Goal: Book appointment/travel/reservation

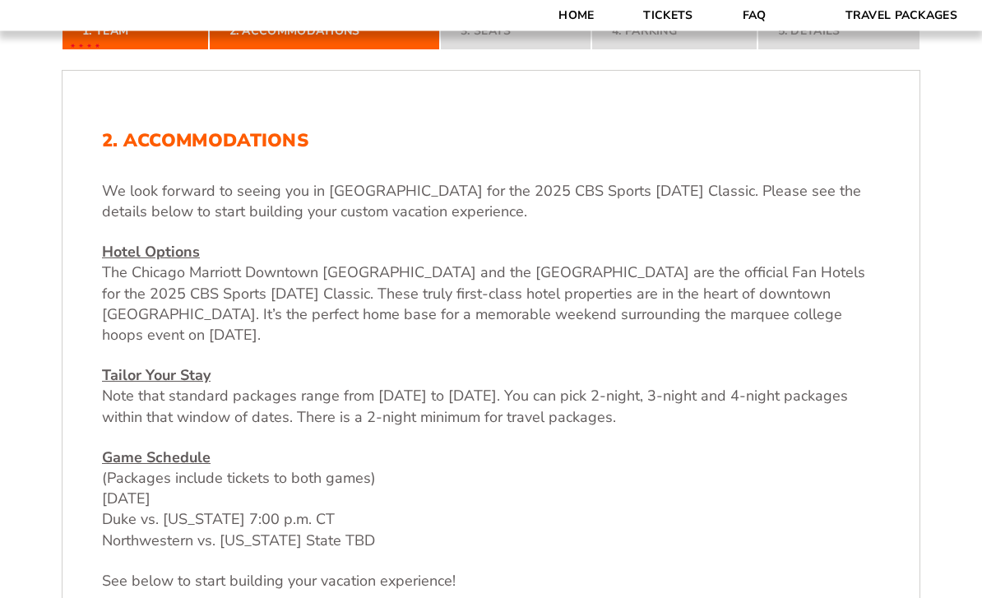
scroll to position [466, 0]
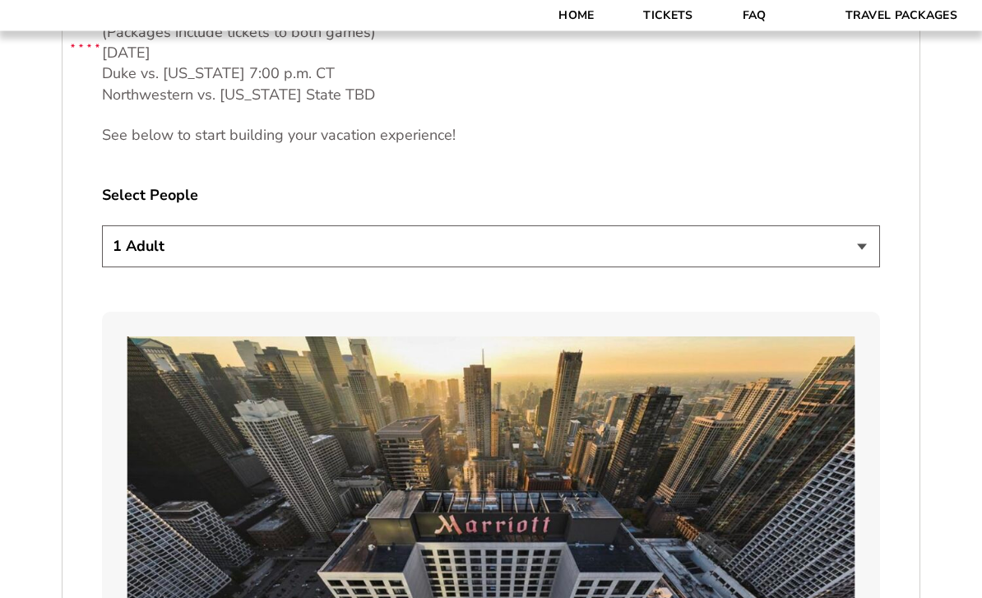
click at [183, 267] on select "1 Adult 2 Adults 3 Adults 4 Adults 2 Adults + 1 Child 2 Adults + 2 Children 2 A…" at bounding box center [491, 247] width 778 height 42
select select "2 Adults"
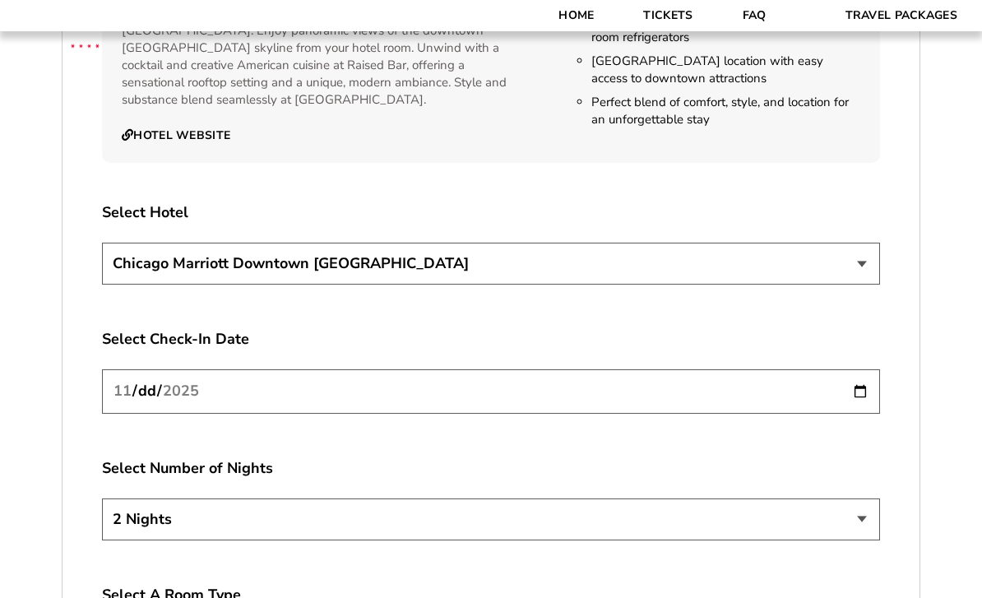
scroll to position [2792, 0]
click at [173, 385] on input "[DATE]" at bounding box center [491, 393] width 778 height 44
type input "[DATE]"
click at [229, 520] on select "2 Nights 3 Nights 4 Nights" at bounding box center [491, 520] width 778 height 42
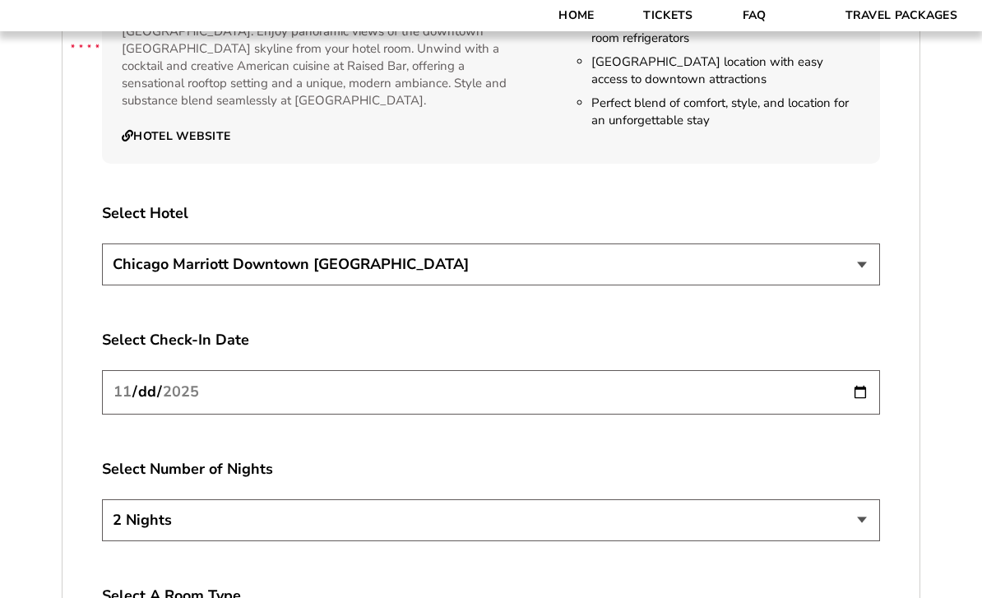
select select "3 Nights"
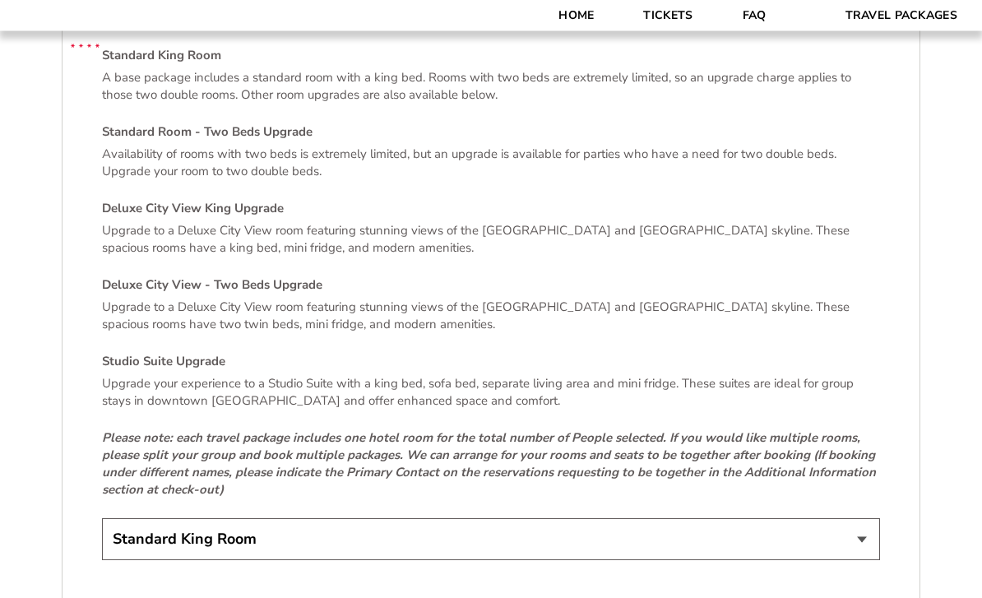
click at [183, 540] on select "Standard King Room Standard Room - Two Beds Upgrade (+$30 per night) Deluxe Cit…" at bounding box center [491, 540] width 778 height 42
select select "Deluxe City View King Upgrade"
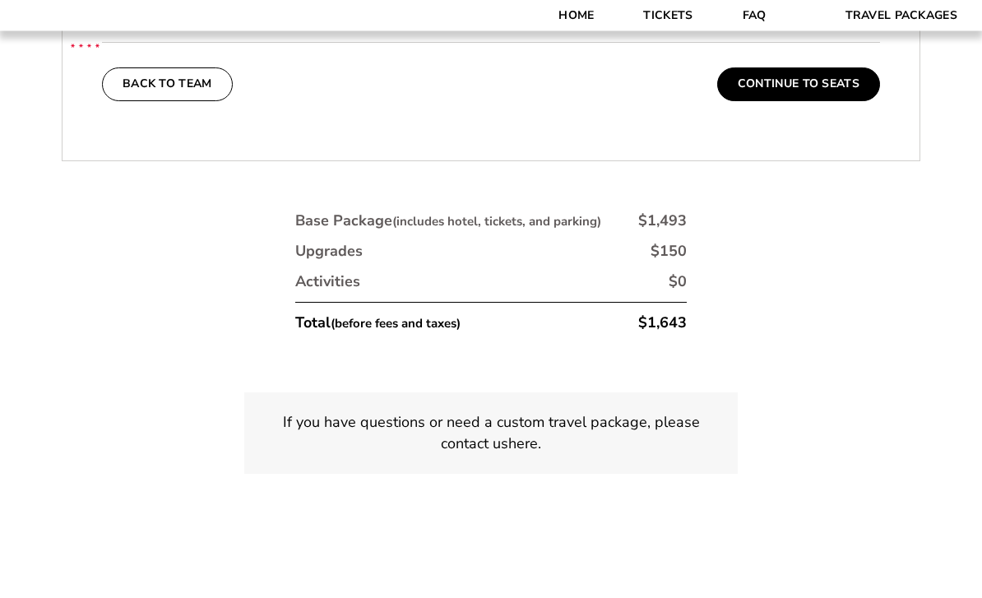
scroll to position [3934, 0]
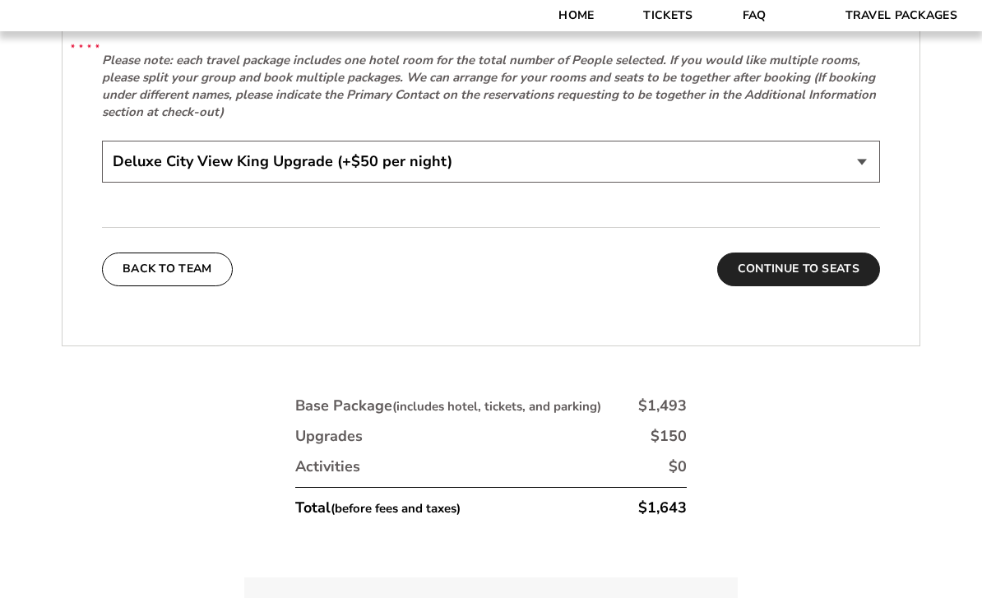
click at [787, 271] on button "Continue To Seats" at bounding box center [798, 269] width 163 height 33
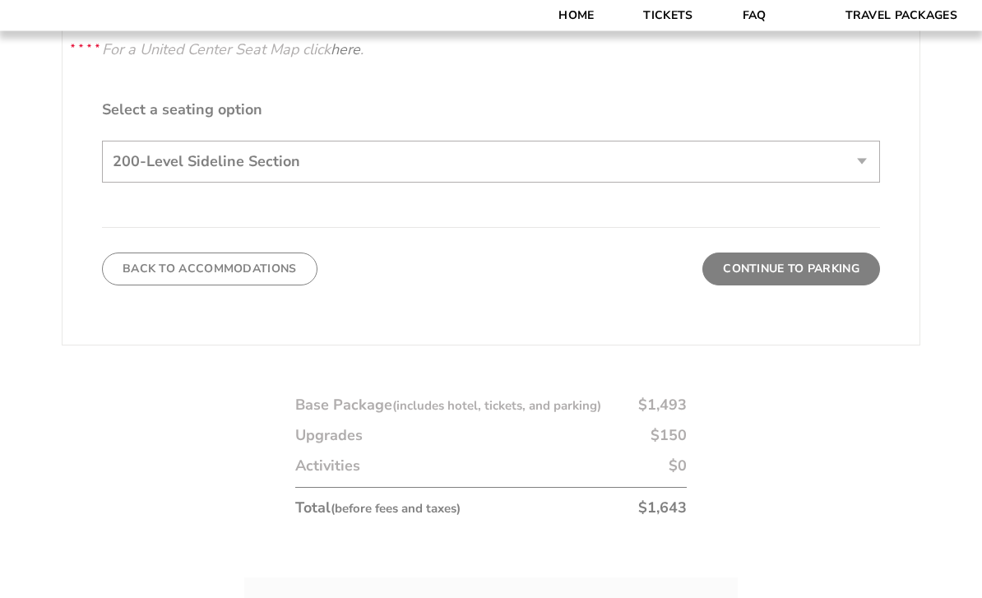
scroll to position [841, 0]
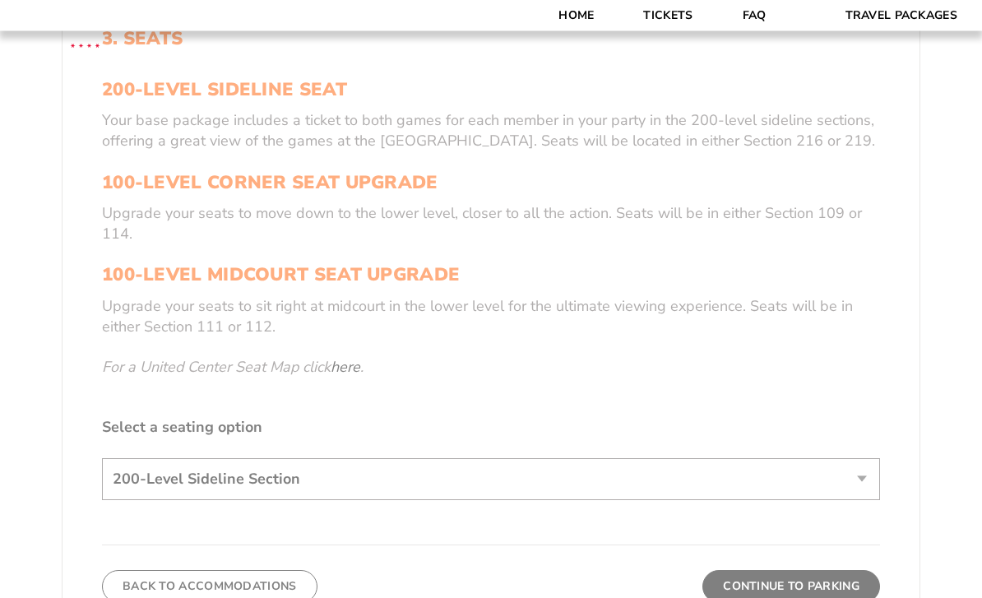
scroll to position [625, 0]
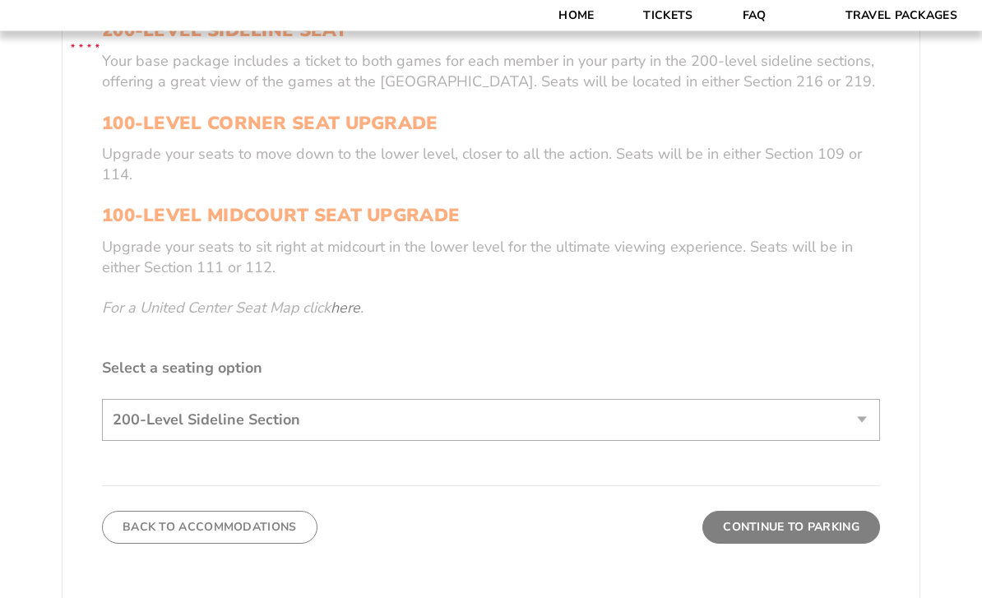
click at [205, 441] on form "[US_STATE] [US_STATE] Travel Package [PERSON_NAME] Travel Package [GEOGRAPHIC_D…" at bounding box center [491, 185] width 982 height 1621
click at [862, 448] on form "[US_STATE] [US_STATE] Travel Package [PERSON_NAME] Travel Package [GEOGRAPHIC_D…" at bounding box center [491, 185] width 982 height 1621
click at [758, 558] on form "[US_STATE] [US_STATE] Travel Package [PERSON_NAME] Travel Package [GEOGRAPHIC_D…" at bounding box center [491, 185] width 982 height 1621
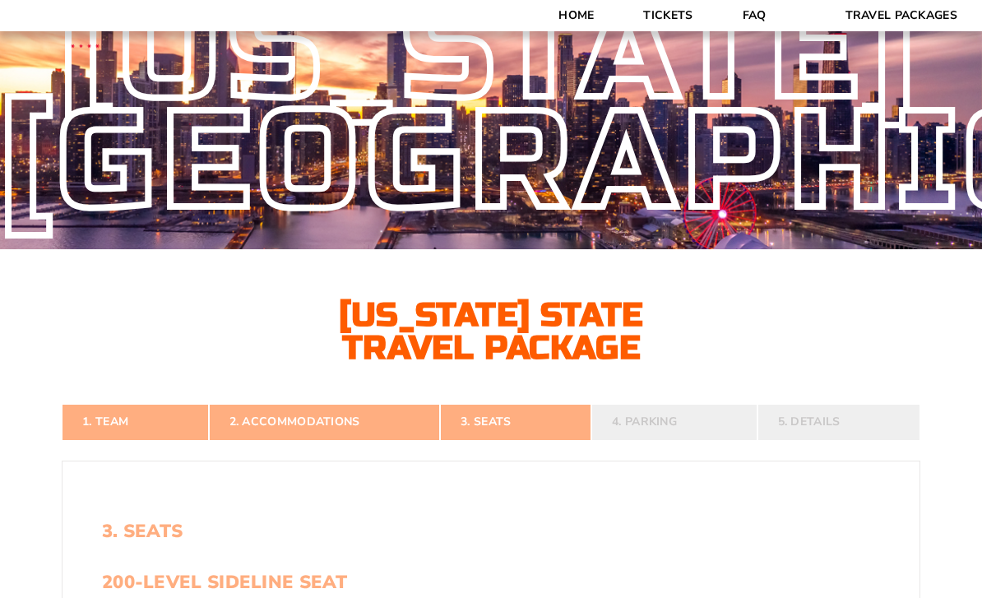
scroll to position [0, 0]
